Goal: Task Accomplishment & Management: Use online tool/utility

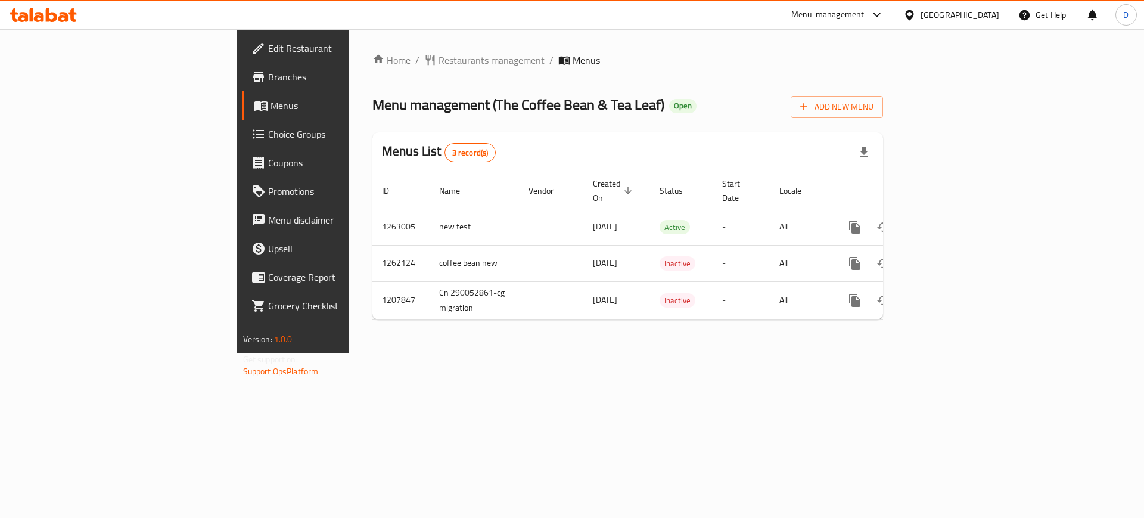
click at [63, 16] on icon at bounding box center [63, 17] width 10 height 10
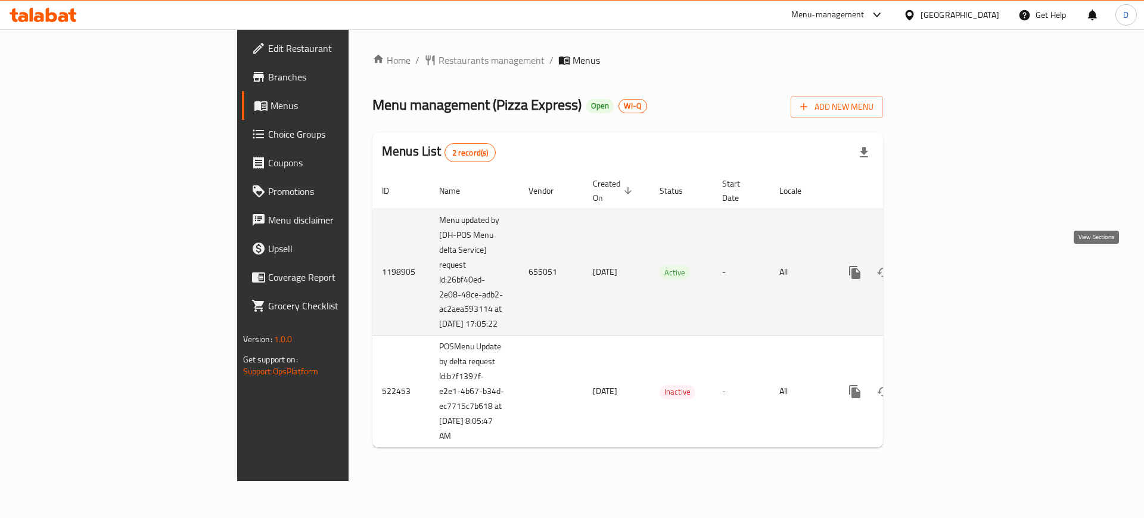
click at [948, 265] on icon "enhanced table" at bounding box center [941, 272] width 14 height 14
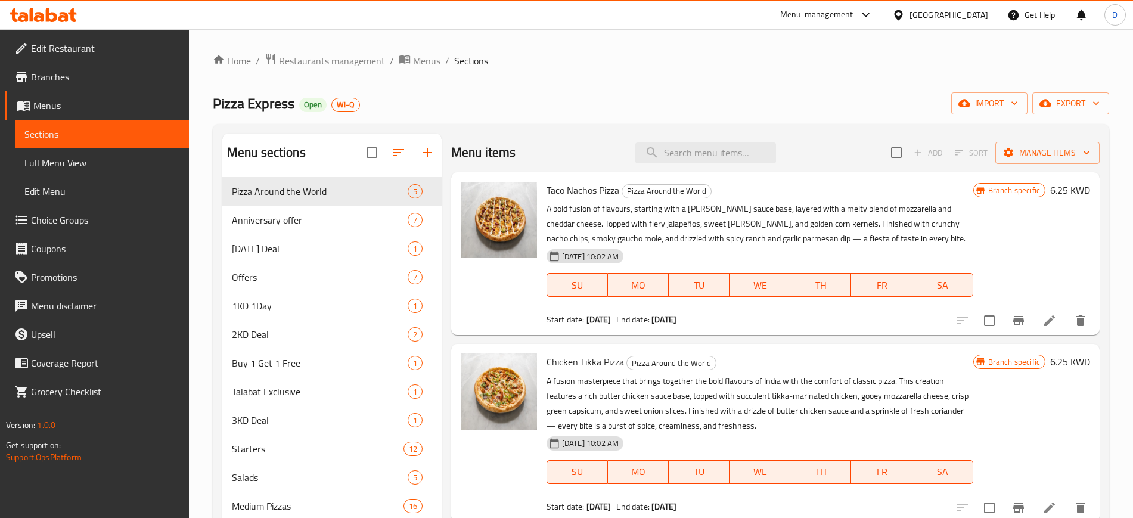
click at [71, 15] on icon at bounding box center [72, 15] width 8 height 14
